Goal: Task Accomplishment & Management: Use online tool/utility

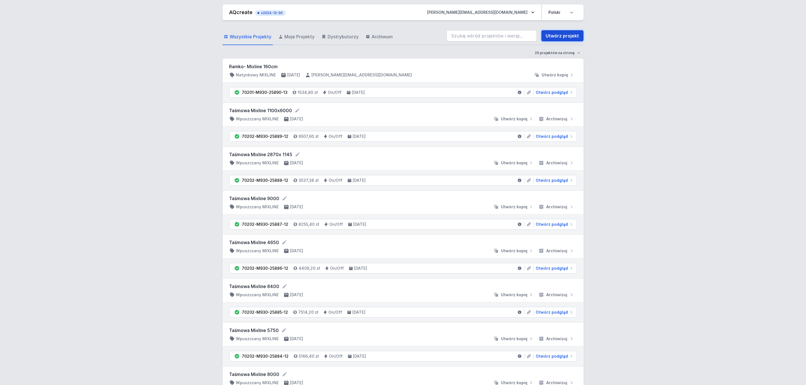
drag, startPoint x: 0, startPoint y: 0, endPoint x: 563, endPoint y: 35, distance: 563.7
click at [563, 35] on link "Utwórz projekt" at bounding box center [562, 35] width 42 height 11
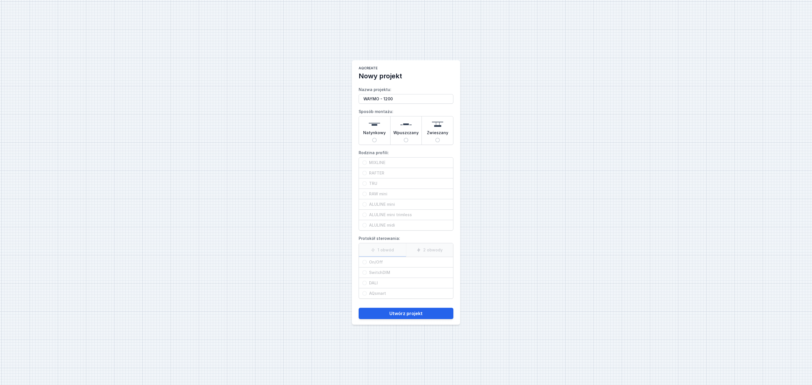
type input "WAYMO - 1200"
click at [406, 135] on span "Wpuszczany" at bounding box center [405, 134] width 25 height 8
click at [406, 138] on input "Wpuszczany" at bounding box center [406, 140] width 5 height 5
radio input "true"
click at [376, 183] on span "TRU" at bounding box center [408, 184] width 83 height 6
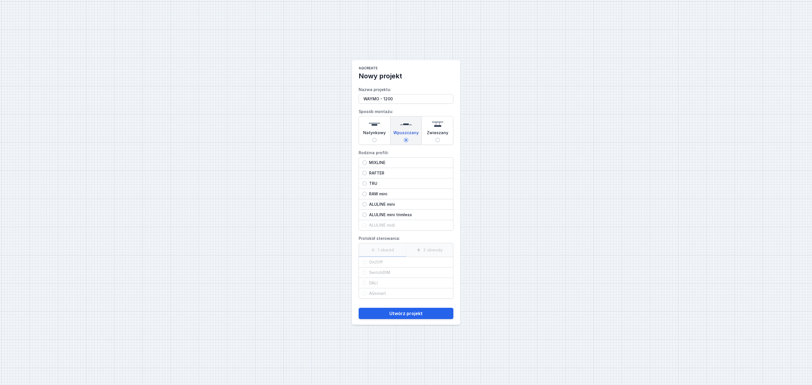
click at [367, 183] on input "TRU" at bounding box center [364, 183] width 5 height 5
radio input "true"
click at [372, 283] on span "DALI" at bounding box center [408, 283] width 83 height 6
click at [367, 283] on input "DALI" at bounding box center [364, 283] width 5 height 5
radio input "true"
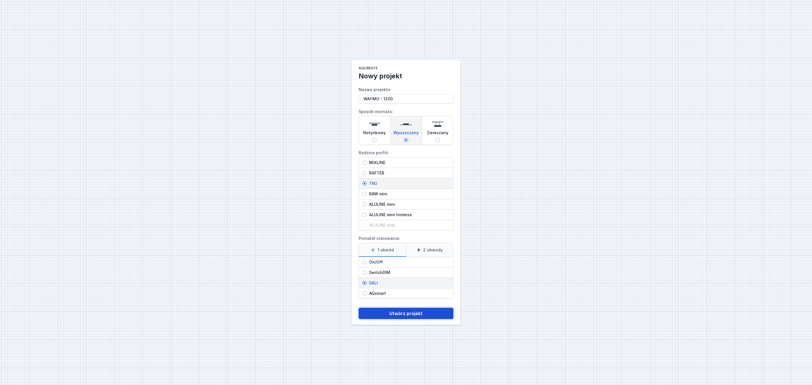
click at [406, 316] on button "Utwórz projekt" at bounding box center [406, 313] width 95 height 11
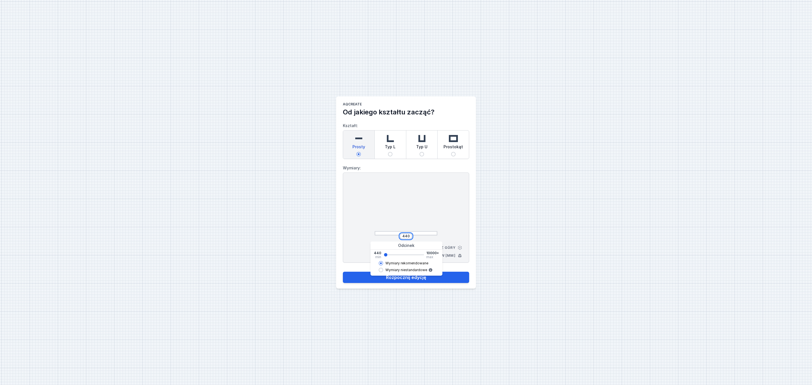
drag, startPoint x: 409, startPoint y: 236, endPoint x: 428, endPoint y: 228, distance: 19.8
click at [410, 235] on input "440" at bounding box center [406, 236] width 9 height 5
type input "4"
type input "1140"
click at [521, 219] on div "AQcreate Od jakiego kształtu zacząć? Kształt: Prosty Typ L Typ U Prostokąt Wymi…" at bounding box center [406, 192] width 812 height 385
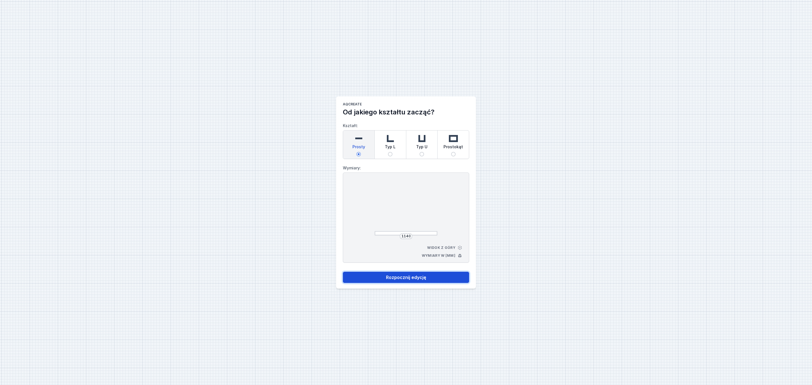
click at [416, 277] on button "Rozpocznij edycję" at bounding box center [406, 277] width 126 height 11
select select "M"
select select "3000"
select select "4"
select select "opal"
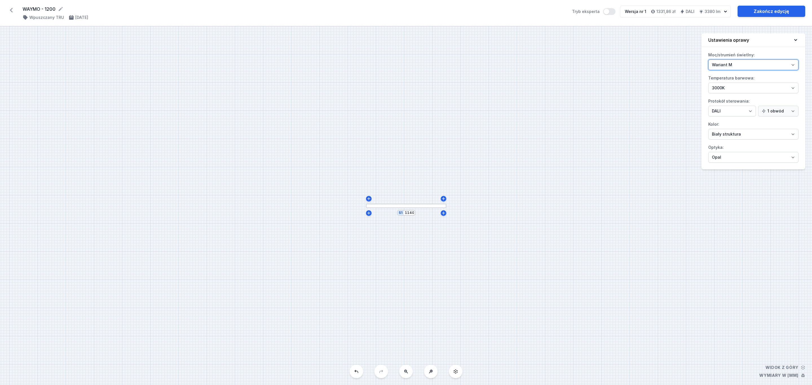
click at [797, 65] on select "Wariant L Wariant M" at bounding box center [753, 65] width 90 height 11
click at [794, 90] on select "4000K 3000K 2700K" at bounding box center [753, 88] width 90 height 11
select select "4000"
click at [708, 83] on select "4000K 3000K 2700K" at bounding box center [753, 88] width 90 height 11
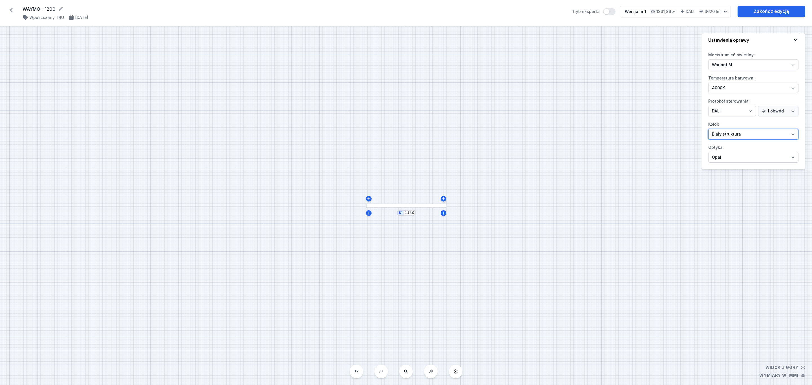
click at [794, 136] on select "Biały struktura Czarny struktura Złoty struktura Miedziany Szary Inny (z palety…" at bounding box center [753, 134] width 90 height 11
select select "2"
click at [708, 130] on select "Biały struktura Czarny struktura Złoty struktura Miedziany Szary Inny (z palety…" at bounding box center [753, 134] width 90 height 11
click at [779, 13] on link "Zakończ edycję" at bounding box center [772, 11] width 68 height 11
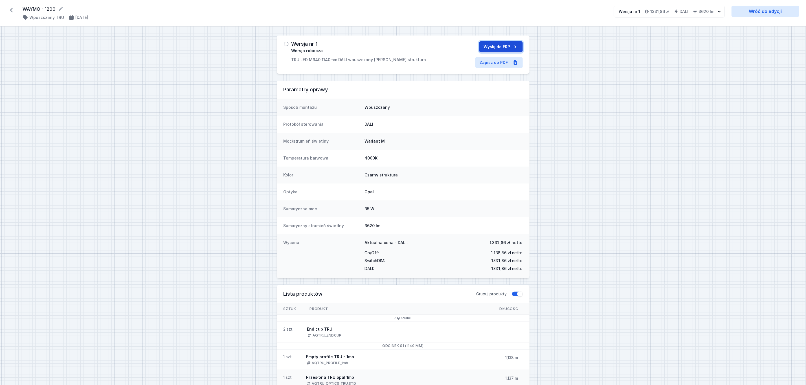
click at [508, 47] on button "Wyślij do ERP" at bounding box center [500, 46] width 43 height 11
drag, startPoint x: 354, startPoint y: 44, endPoint x: 291, endPoint y: 47, distance: 62.7
click at [291, 47] on div "70025-M940-25891-12 Wysłano do ERP TRU LED M940 1140mm DALI wpuszczany czarny s…" at bounding box center [356, 54] width 130 height 27
copy h3 "70025-M940-25891-12"
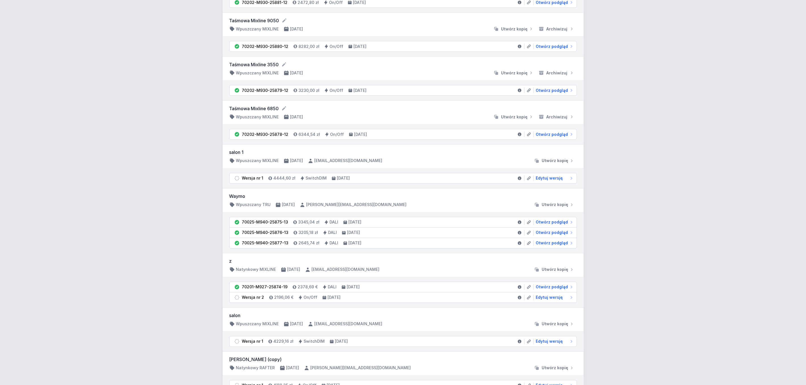
scroll to position [677, 0]
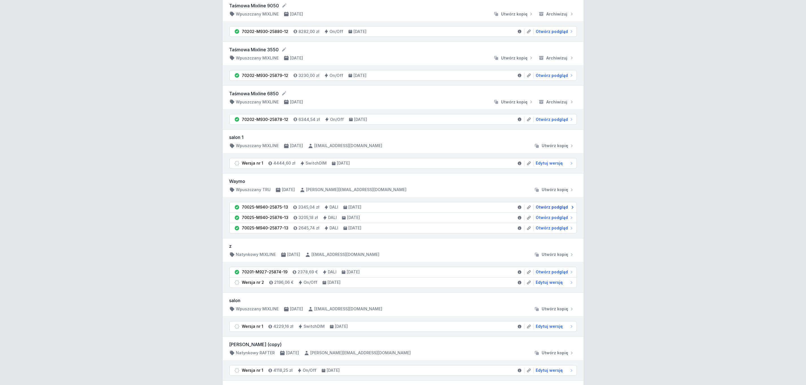
click at [559, 210] on span "Otwórz podgląd" at bounding box center [552, 208] width 32 height 6
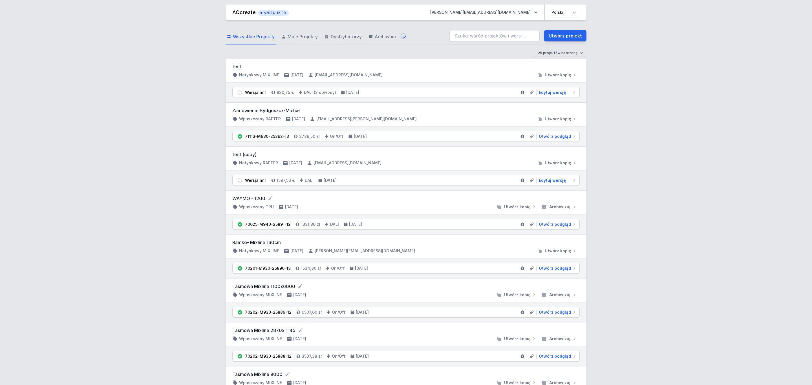
select select "M"
select select "4"
select select "opal"
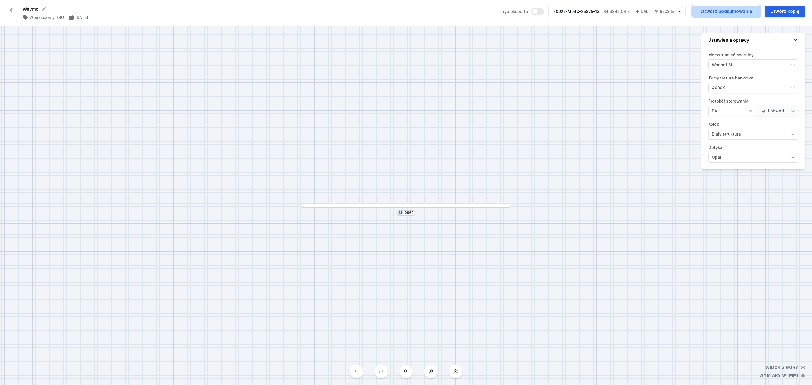
click at [727, 12] on link "Otwórz podsumowanie" at bounding box center [727, 11] width 68 height 11
